Goal: Check status: Check status

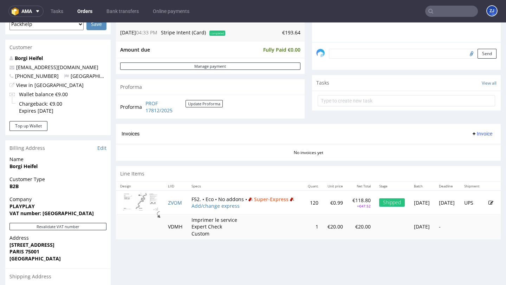
scroll to position [239, 0]
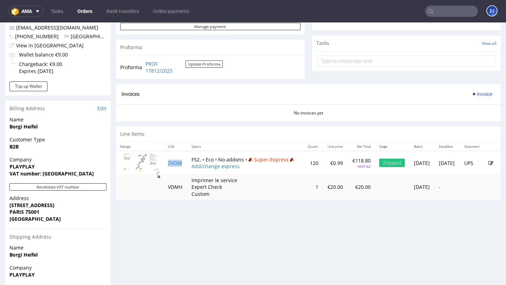
click at [172, 160] on td "ZVOM" at bounding box center [176, 163] width 24 height 24
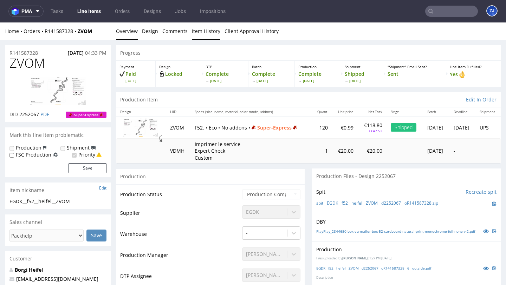
click at [209, 31] on link "Item History" at bounding box center [206, 30] width 28 height 17
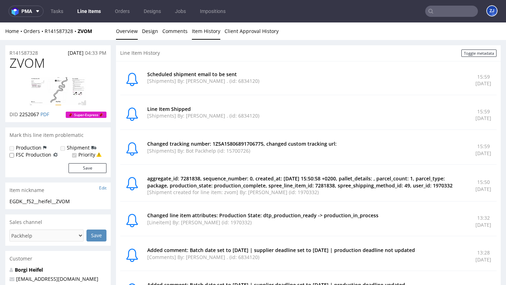
click at [126, 28] on link "Overview" at bounding box center [127, 30] width 22 height 17
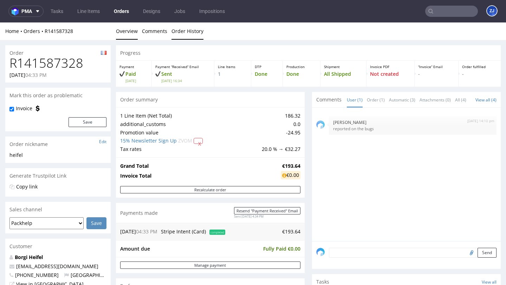
click at [186, 28] on link "Order History" at bounding box center [187, 30] width 32 height 17
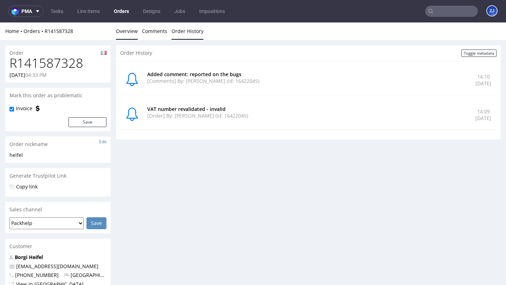
click at [119, 37] on link "Overview" at bounding box center [127, 30] width 22 height 17
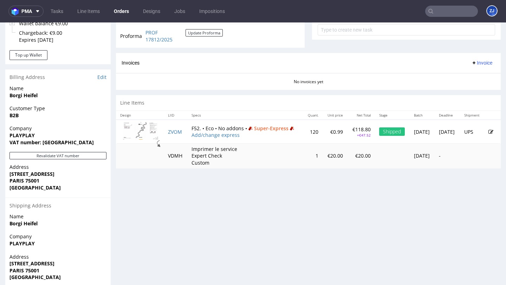
scroll to position [294, 0]
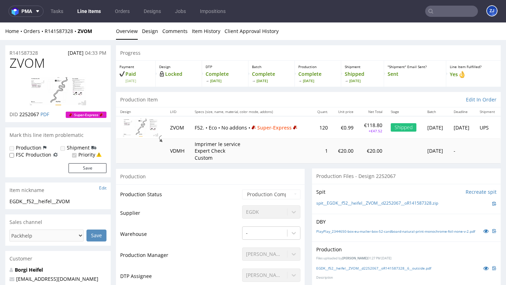
click at [34, 64] on span "ZVOM" at bounding box center [26, 63] width 35 height 14
copy span "ZVOM"
click at [195, 27] on link "Item History" at bounding box center [206, 30] width 28 height 17
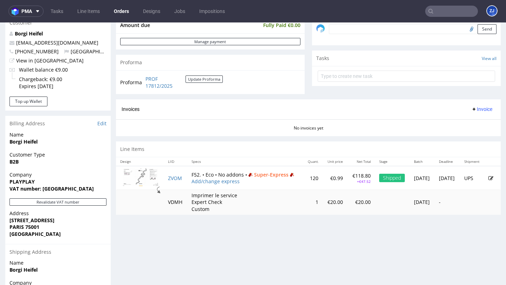
scroll to position [294, 0]
